Goal: Information Seeking & Learning: Learn about a topic

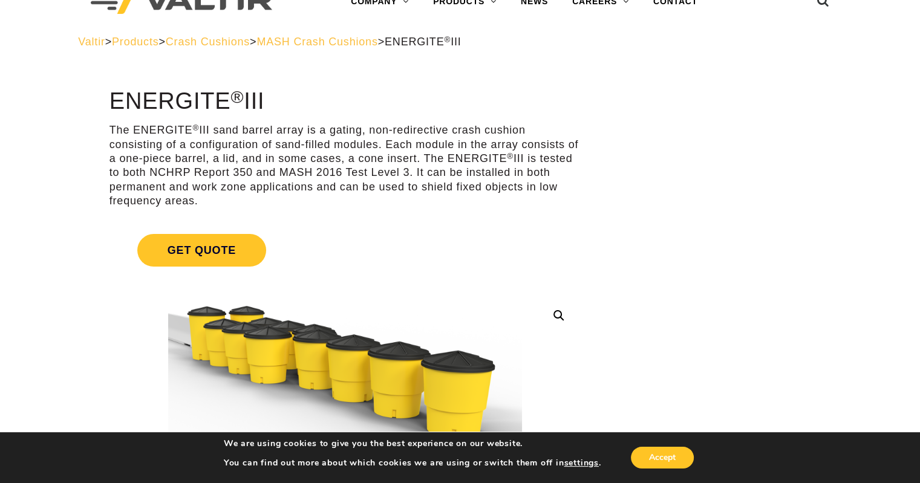
scroll to position [60, 0]
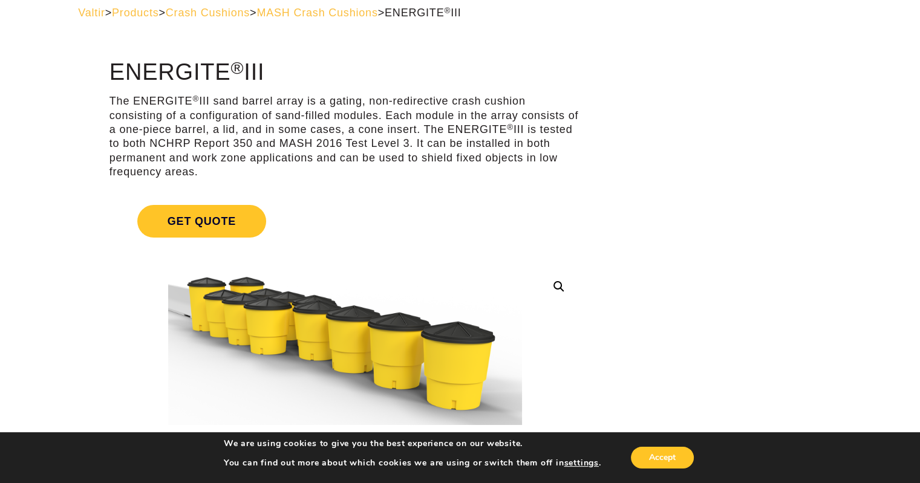
drag, startPoint x: 106, startPoint y: 81, endPoint x: 434, endPoint y: 174, distance: 341.2
click at [443, 174] on p "The ENERGITE ® III sand barrel array is a gating, non-redirective crash cushion…" at bounding box center [344, 136] width 471 height 85
click at [513, 160] on p "The ENERGITE ® III sand barrel array is a gating, non-redirective crash cushion…" at bounding box center [344, 136] width 471 height 85
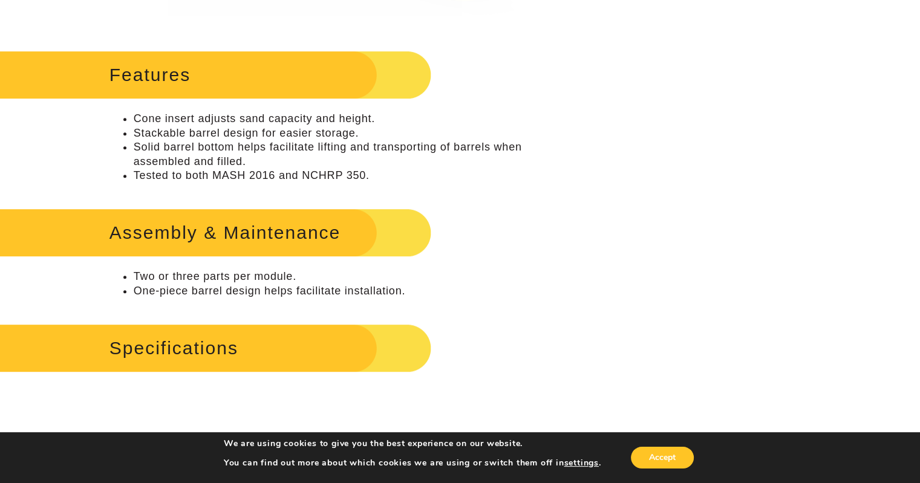
scroll to position [0, 0]
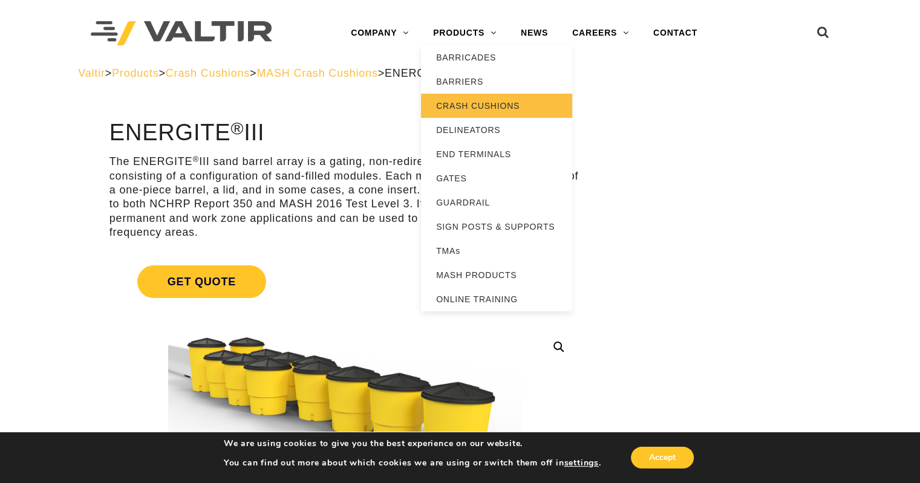
click at [485, 104] on link "CRASH CUSHIONS" at bounding box center [496, 106] width 151 height 24
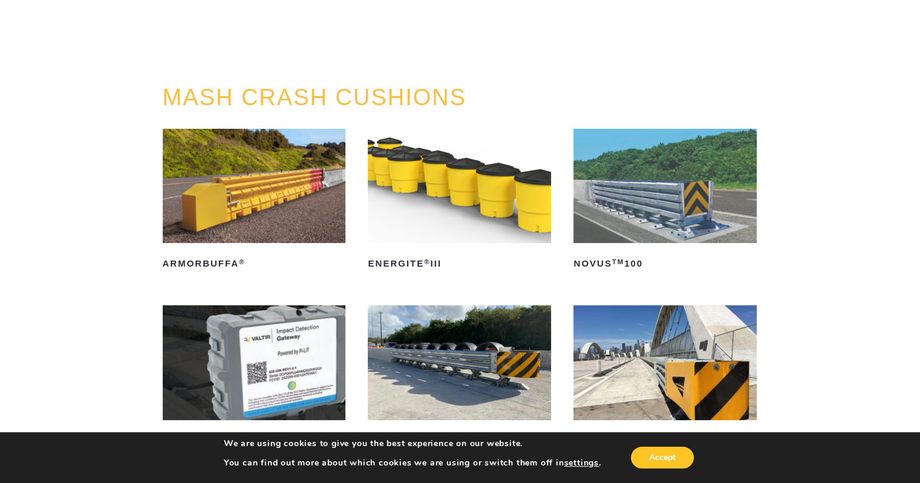
scroll to position [60, 0]
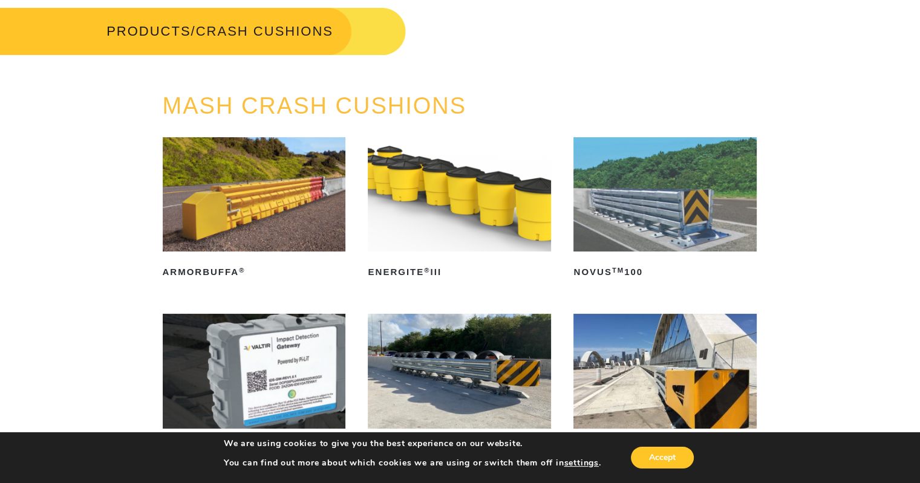
drag, startPoint x: 559, startPoint y: 195, endPoint x: 550, endPoint y: 195, distance: 9.1
click at [557, 195] on ul "ArmorBuffa ® Read more ENERGITE ® III Read more NOVUS TM 100 Read more PI-LIT T…" at bounding box center [460, 407] width 595 height 541
click at [545, 195] on img at bounding box center [459, 194] width 183 height 114
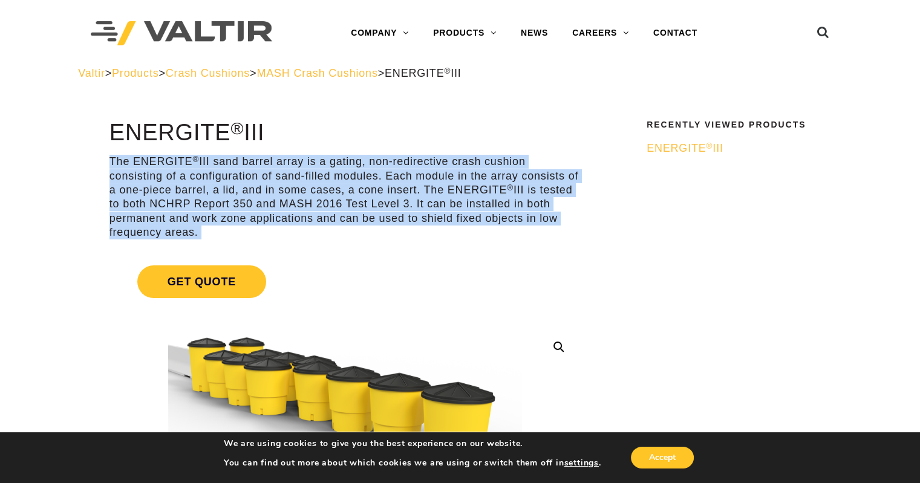
drag, startPoint x: 102, startPoint y: 151, endPoint x: 509, endPoint y: 242, distance: 417.8
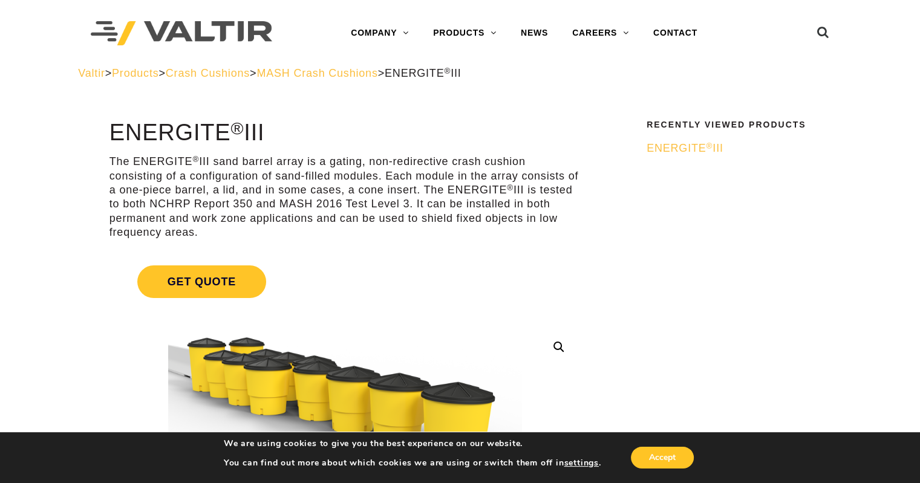
click at [521, 229] on p "The ENERGITE ® III sand barrel array is a gating, non-redirective crash cushion…" at bounding box center [344, 197] width 471 height 85
